Goal: Task Accomplishment & Management: Use online tool/utility

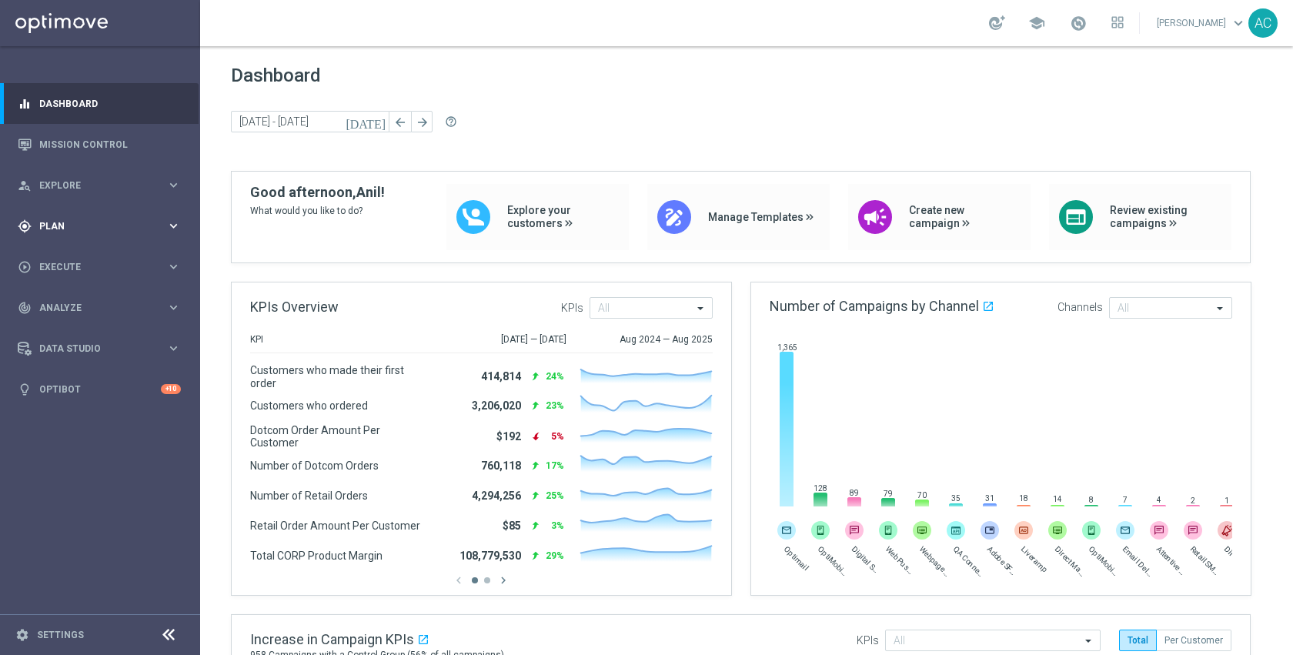
click at [79, 232] on div "gps_fixed Plan" at bounding box center [92, 226] width 149 height 14
click at [77, 259] on link "Target Groups" at bounding box center [100, 258] width 120 height 12
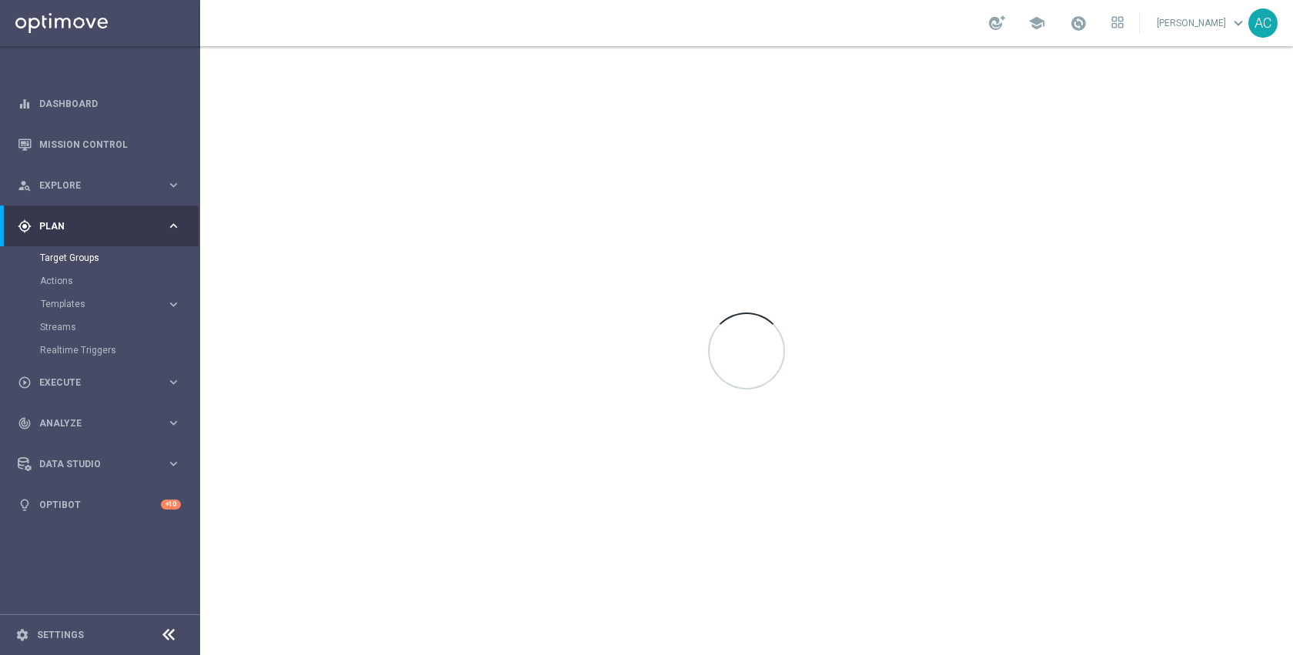
click at [680, 109] on div at bounding box center [746, 350] width 1093 height 609
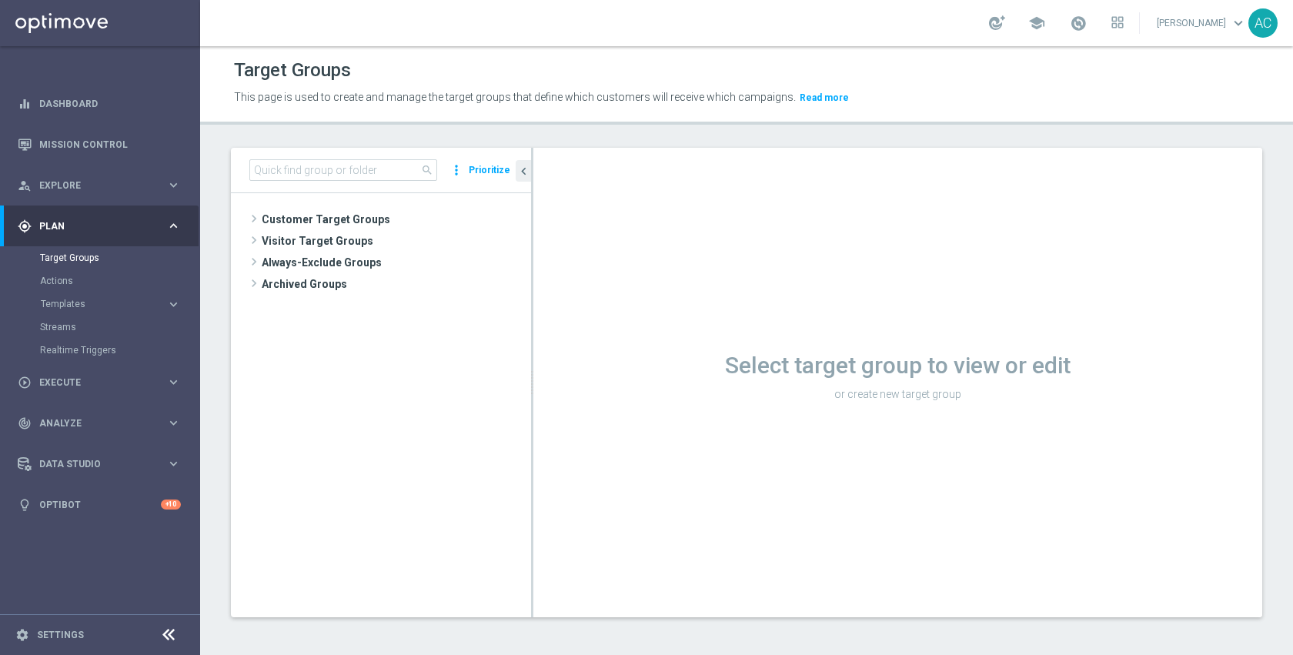
click at [64, 625] on footer "settings Settings" at bounding box center [100, 634] width 200 height 41
click at [62, 633] on link "Settings" at bounding box center [60, 634] width 47 height 9
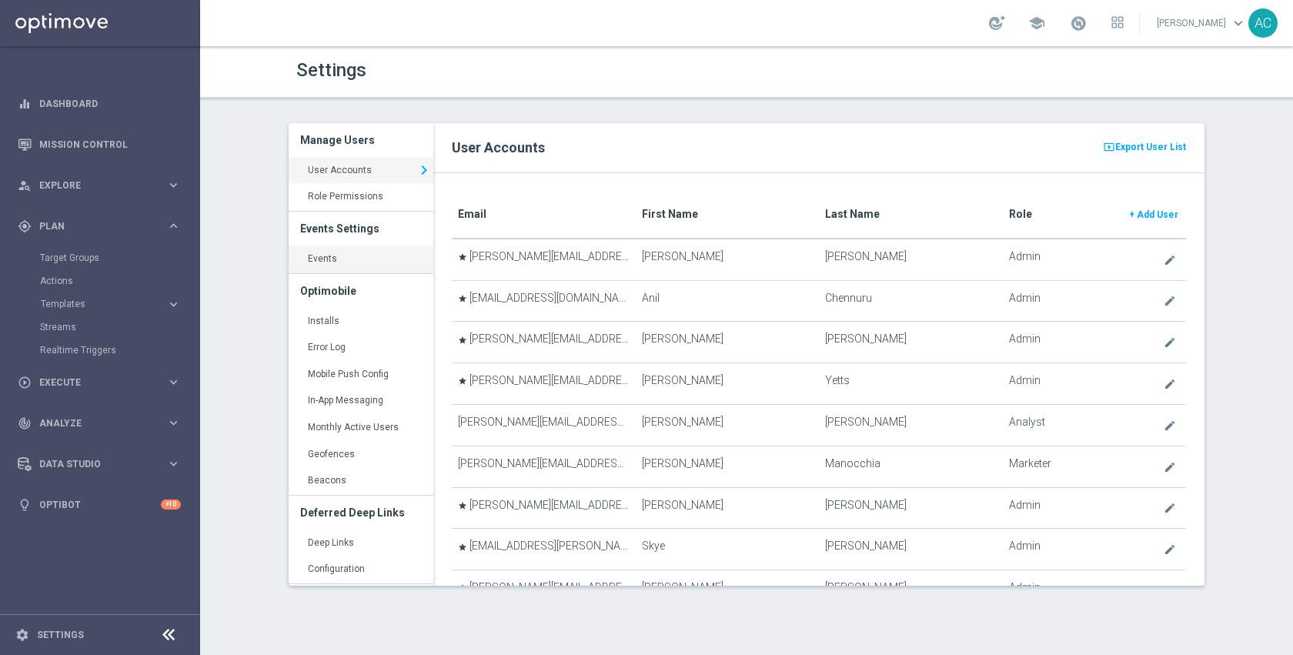
click at [380, 252] on link "Events keyboard_arrow_right" at bounding box center [361, 259] width 145 height 28
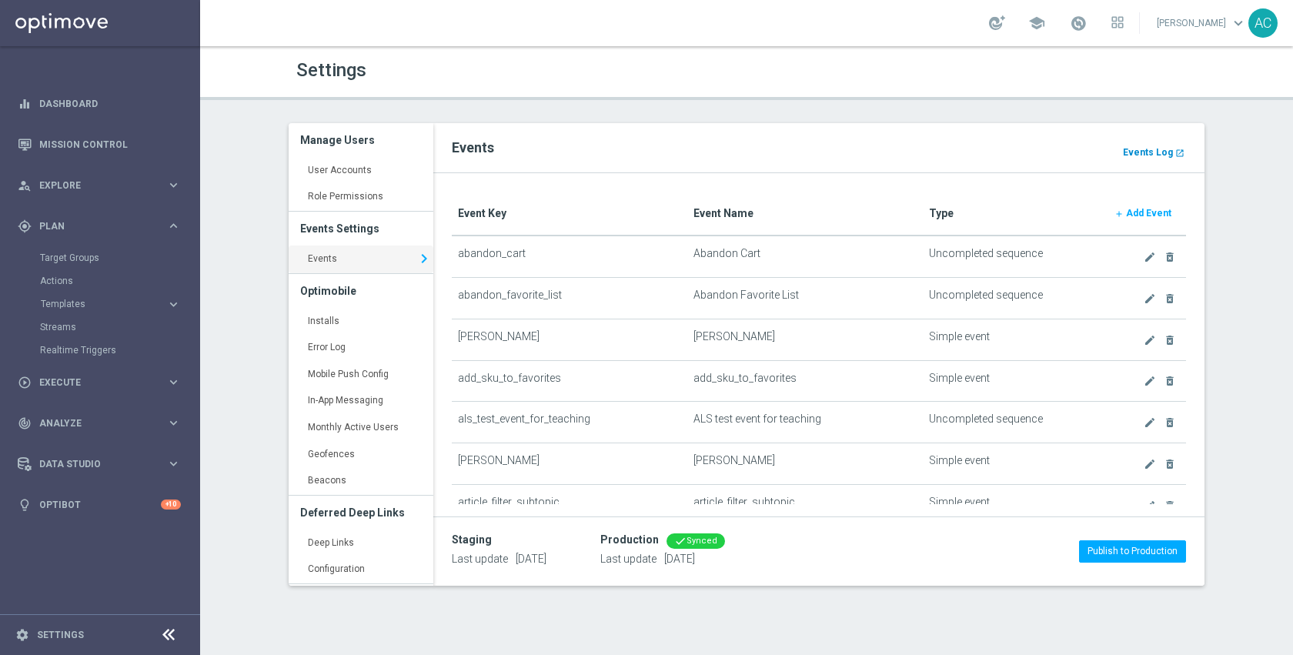
click at [1136, 157] on b "Events Log" at bounding box center [1148, 152] width 50 height 11
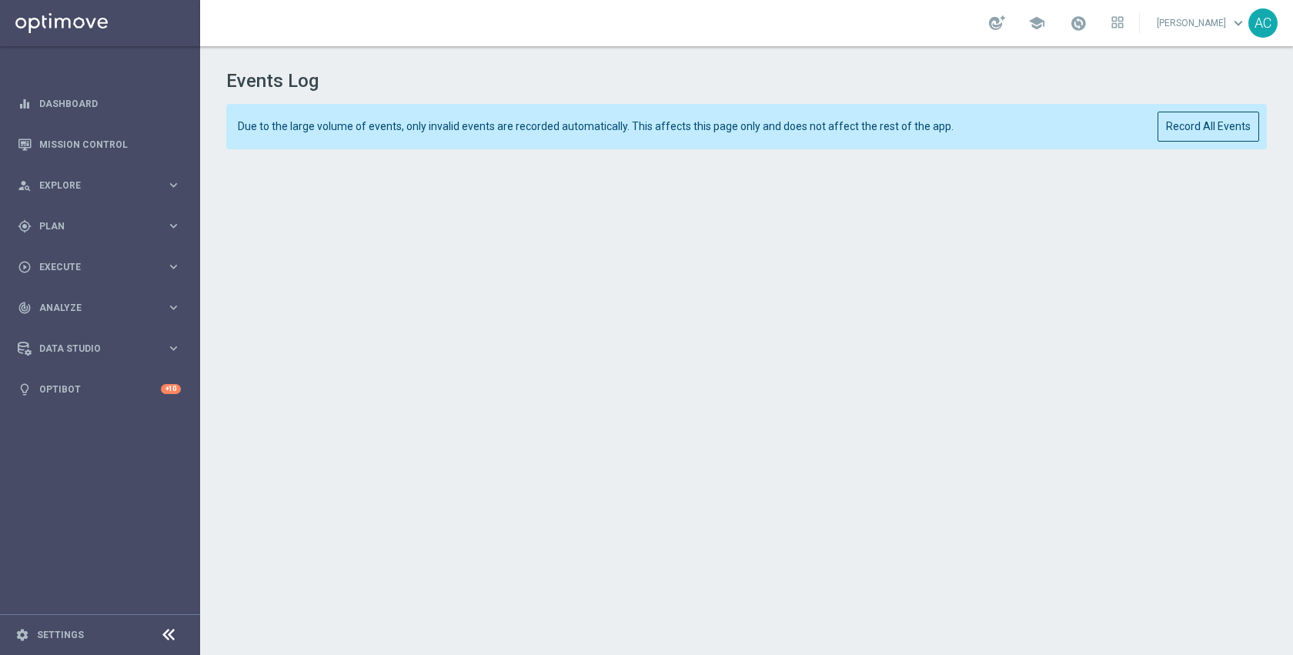
click at [1173, 142] on div "Due to the large volume of events, only invalid events are recorded automatical…" at bounding box center [746, 126] width 1040 height 45
click at [1174, 130] on button "Record All Events" at bounding box center [1208, 127] width 102 height 30
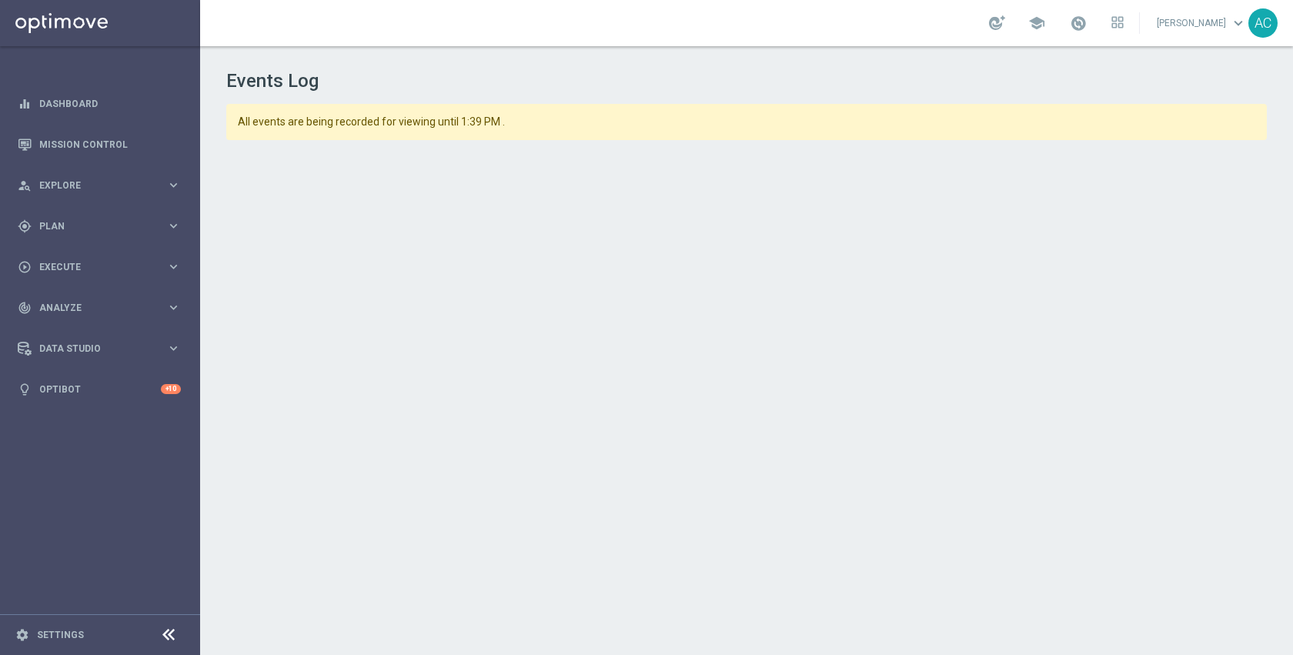
click at [673, 87] on h1 "Events Log" at bounding box center [746, 81] width 1040 height 22
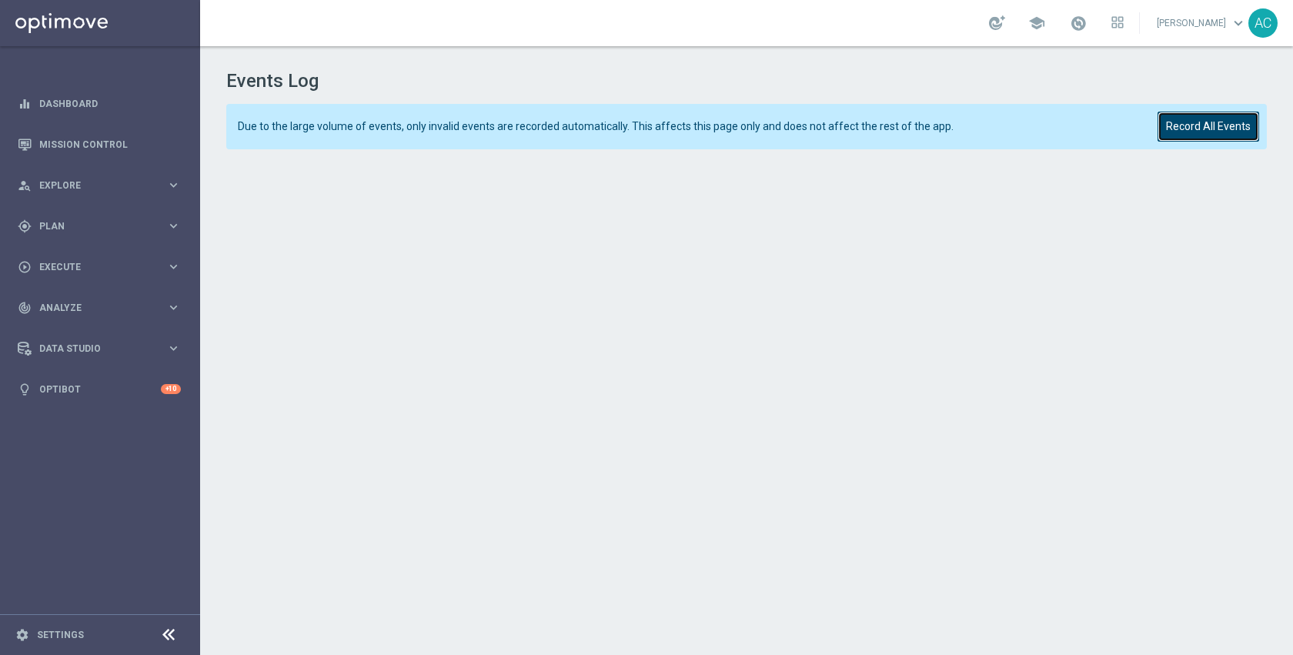
click at [1180, 131] on button "Record All Events" at bounding box center [1208, 127] width 102 height 30
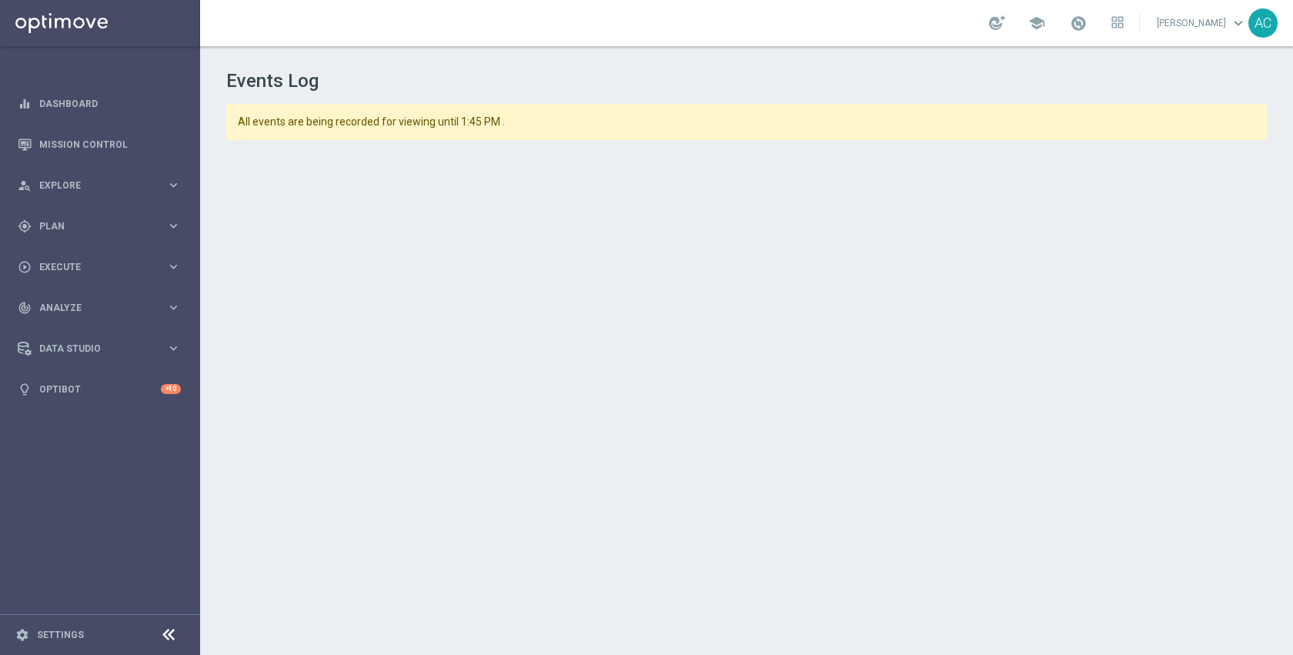
click at [756, 111] on div "All events are being recorded for viewing until 1:45 PM ." at bounding box center [746, 122] width 1040 height 36
click at [787, 95] on div "Events Log All events are being recorded for viewing until 1:45 PM ." at bounding box center [746, 347] width 1093 height 603
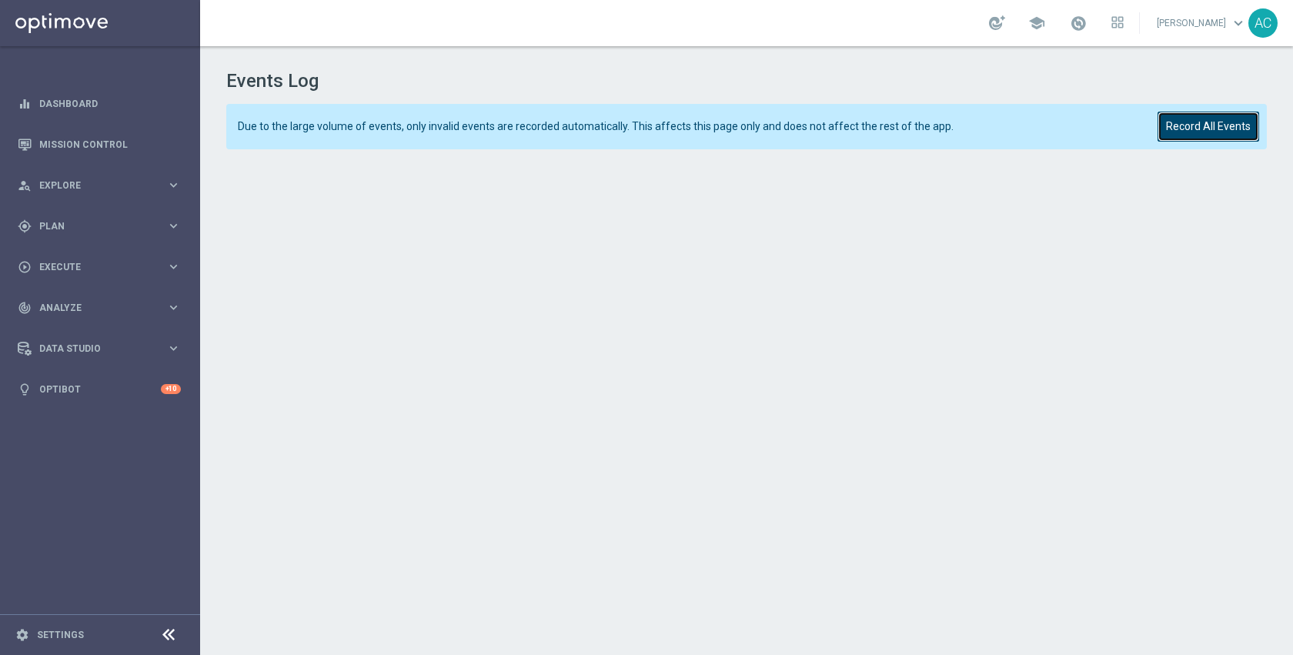
click at [1180, 126] on button "Record All Events" at bounding box center [1208, 127] width 102 height 30
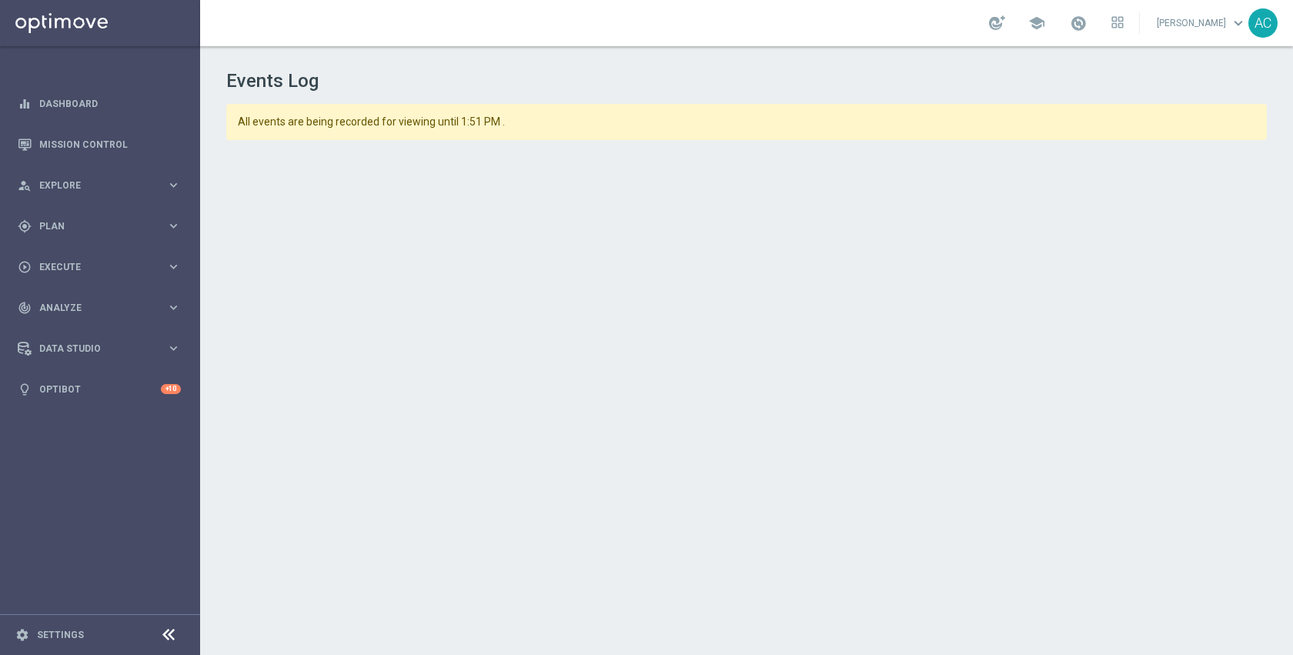
click at [1038, 102] on div "Events Log All events are being recorded for viewing until 1:51 PM ." at bounding box center [746, 347] width 1093 height 603
